Goal: Check status: Check status

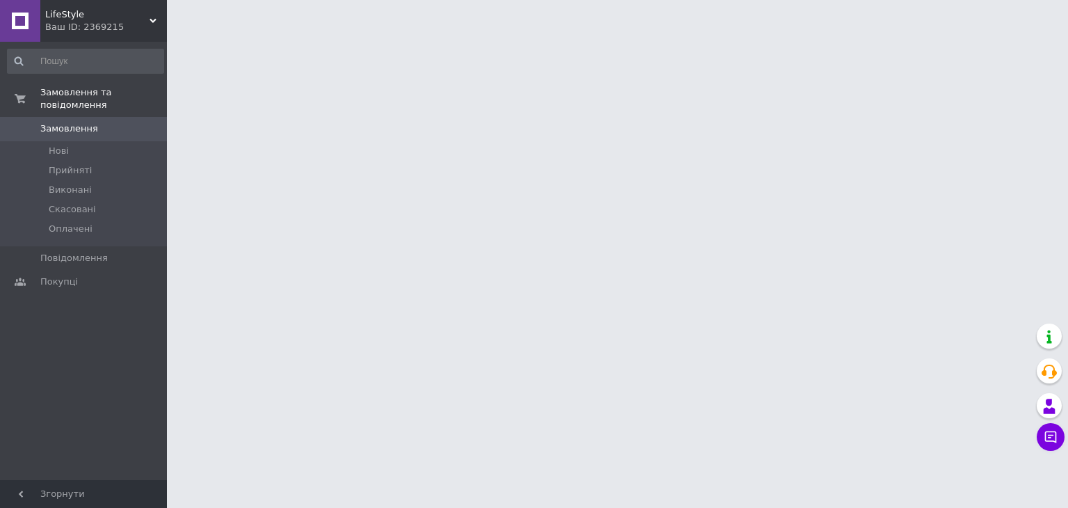
click at [125, 22] on div "Ваш ID: 2369215" at bounding box center [106, 27] width 122 height 13
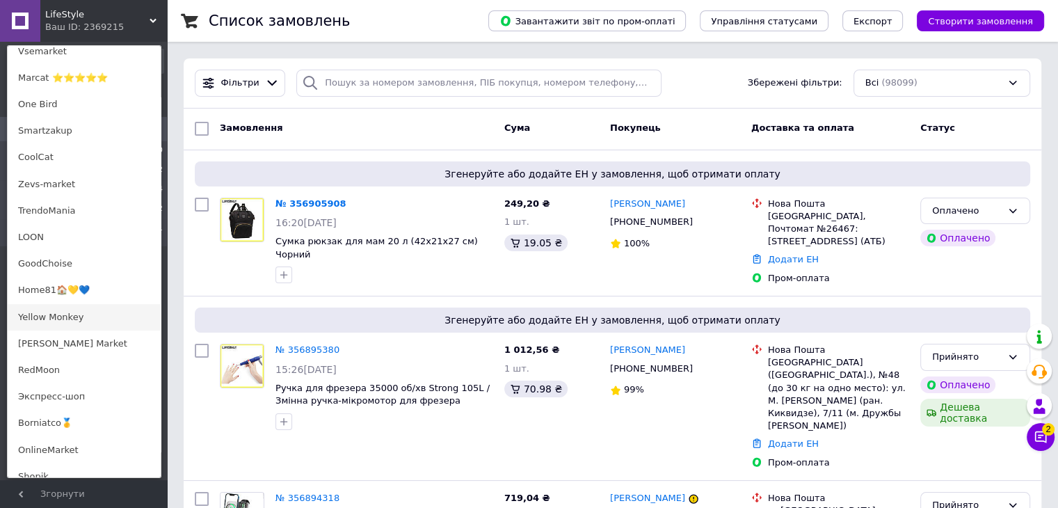
scroll to position [765, 0]
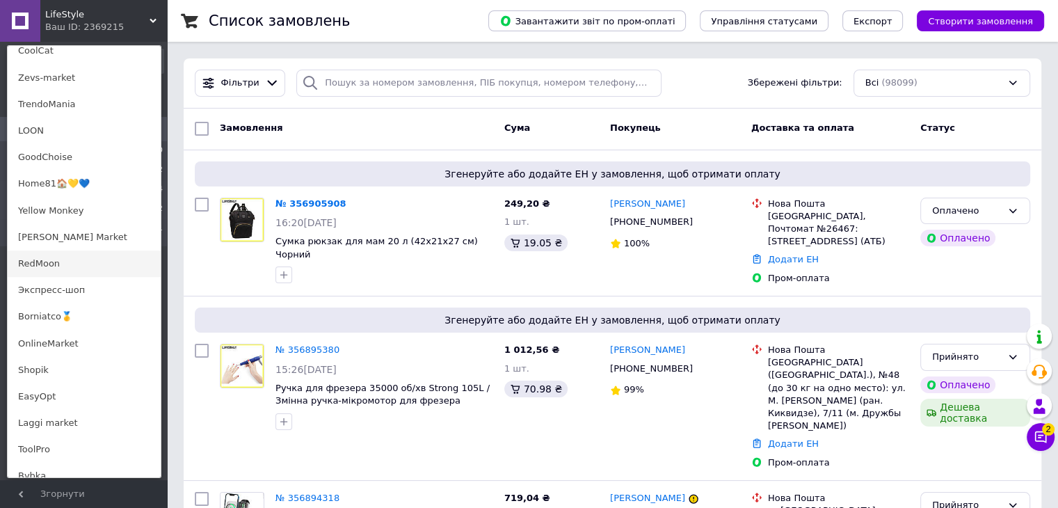
click at [57, 261] on link "RedMoon" at bounding box center [84, 263] width 153 height 26
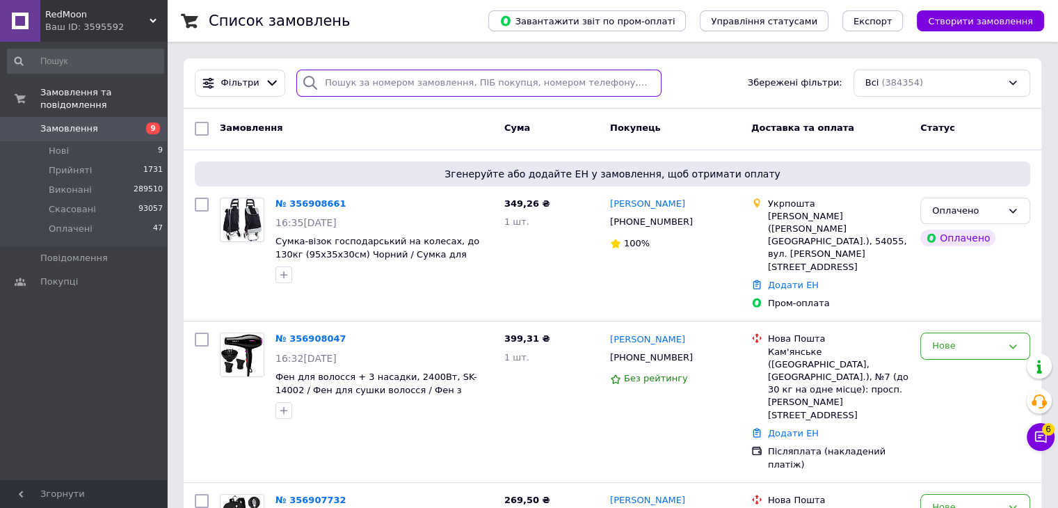
click at [376, 73] on input "search" at bounding box center [478, 83] width 365 height 27
paste input "356813188"
type input "356813188"
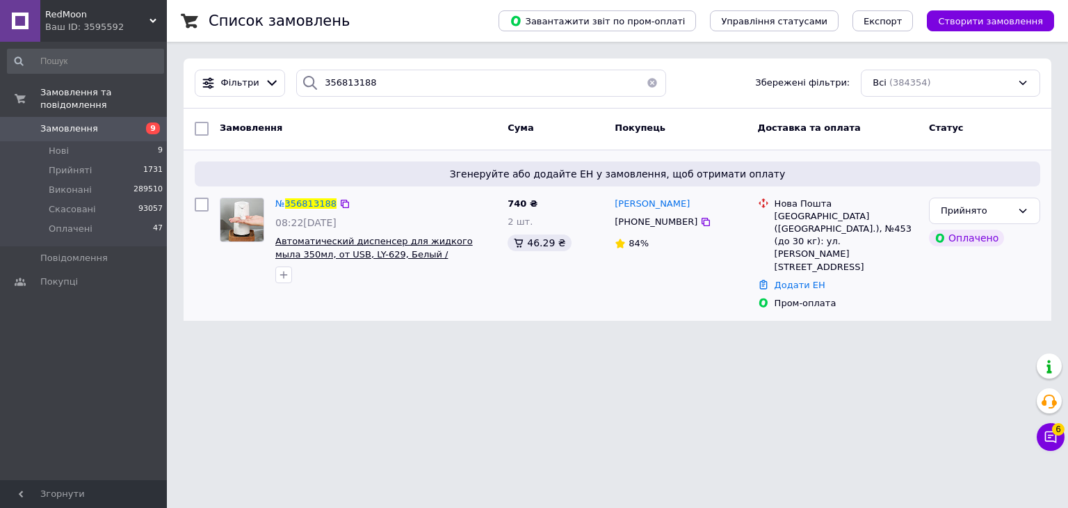
click at [428, 253] on span "Автоматический диспенсер для жидкого мыла 350мл, от USB, LY-629, Белый / Сенсор…" at bounding box center [374, 254] width 198 height 36
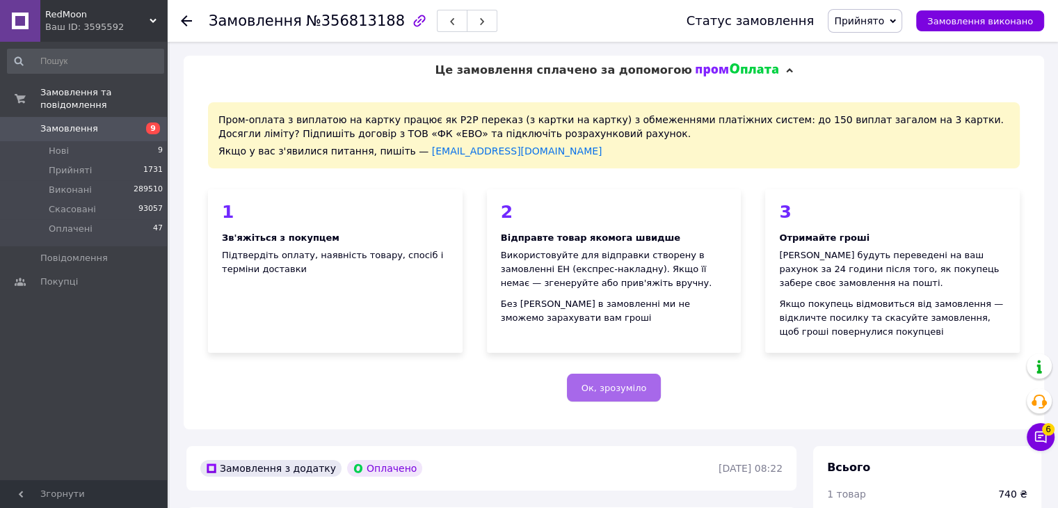
click at [652, 393] on button "Ок, зрозуміло" at bounding box center [614, 388] width 95 height 28
